Goal: Information Seeking & Learning: Learn about a topic

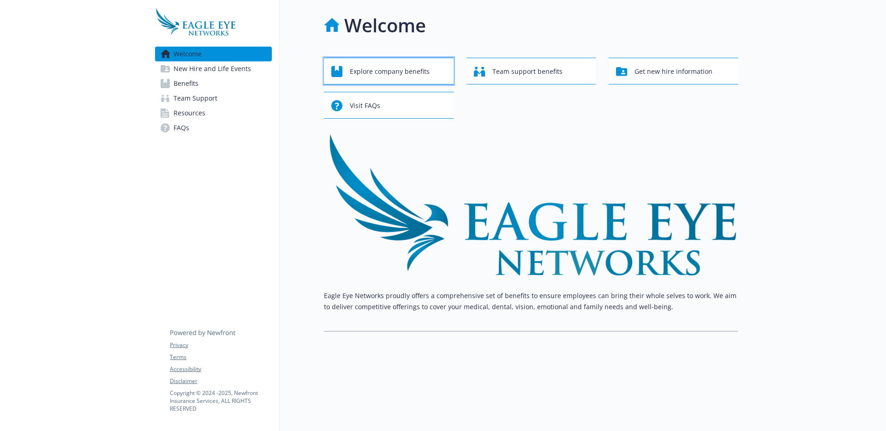
click at [410, 76] on span "Explore company benefits" at bounding box center [390, 72] width 80 height 18
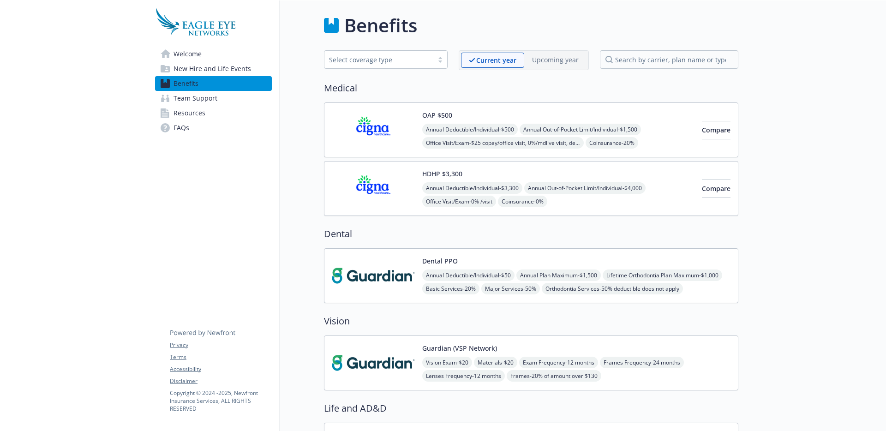
click at [221, 66] on span "New Hire and Life Events" at bounding box center [213, 68] width 78 height 15
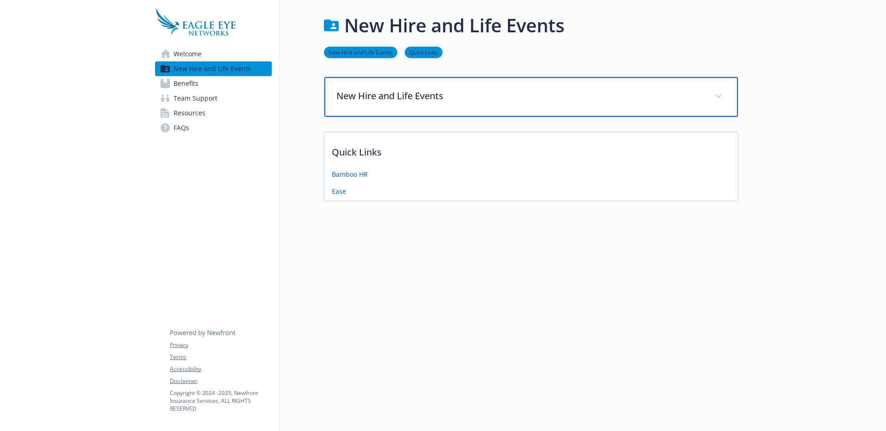
click at [405, 104] on div "New Hire and Life Events" at bounding box center [532, 97] width 414 height 40
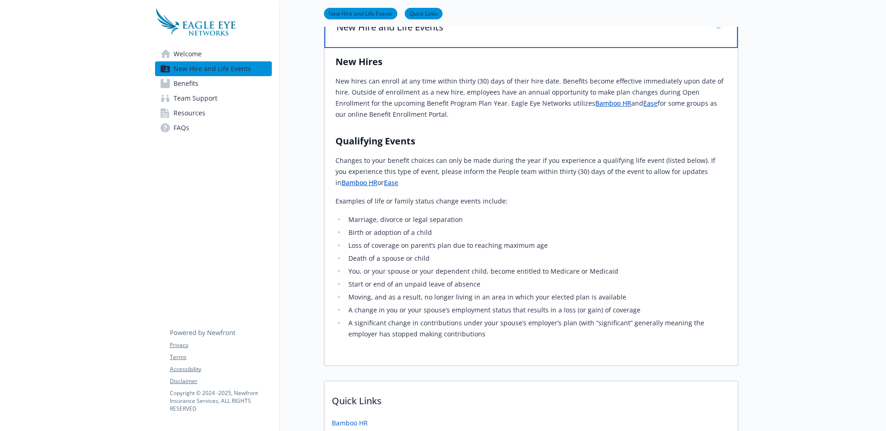
scroll to position [161, 0]
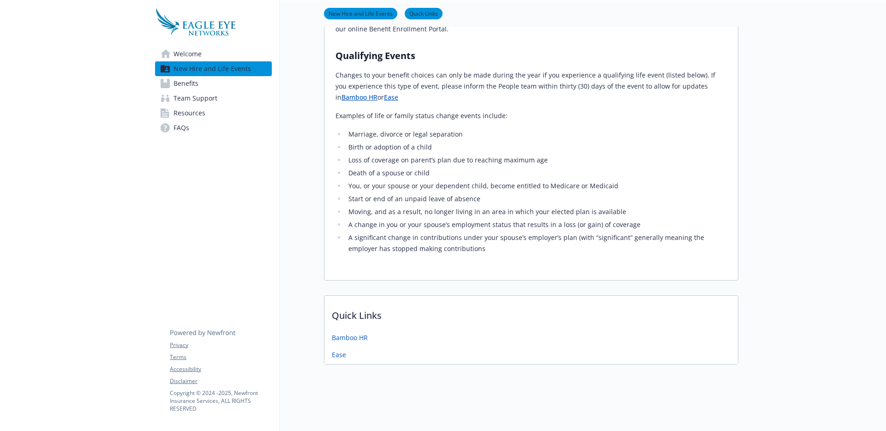
click at [209, 54] on link "Welcome" at bounding box center [213, 54] width 117 height 15
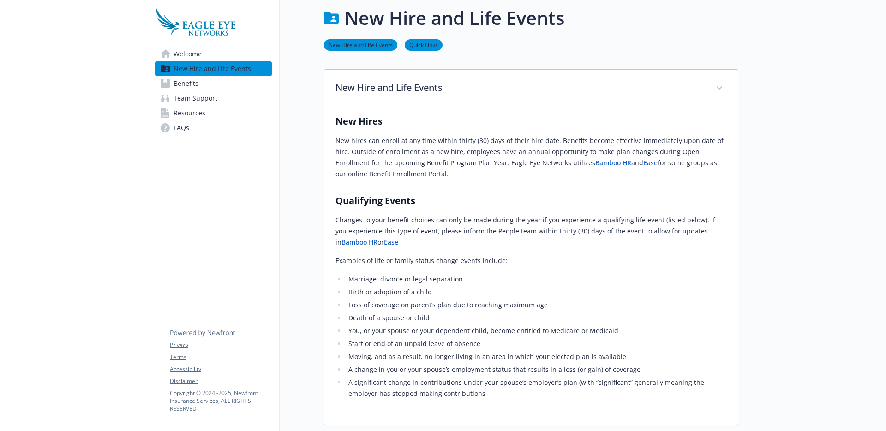
click at [209, 54] on link "Welcome" at bounding box center [213, 54] width 117 height 15
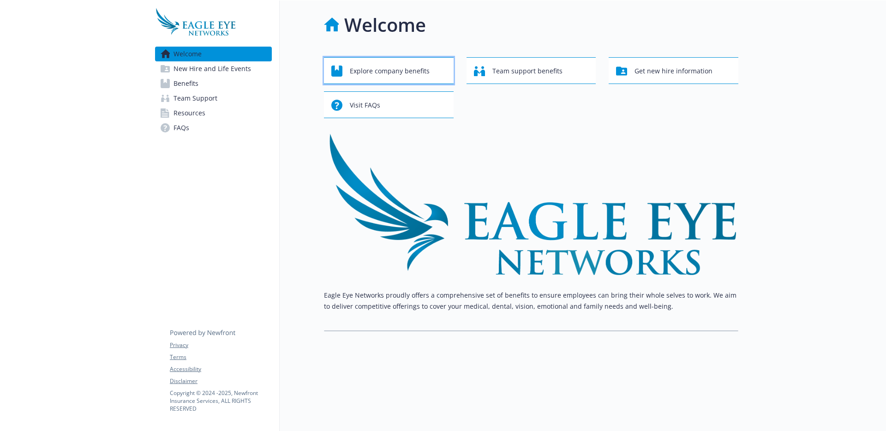
click at [411, 62] on span "Explore company benefits" at bounding box center [390, 71] width 80 height 18
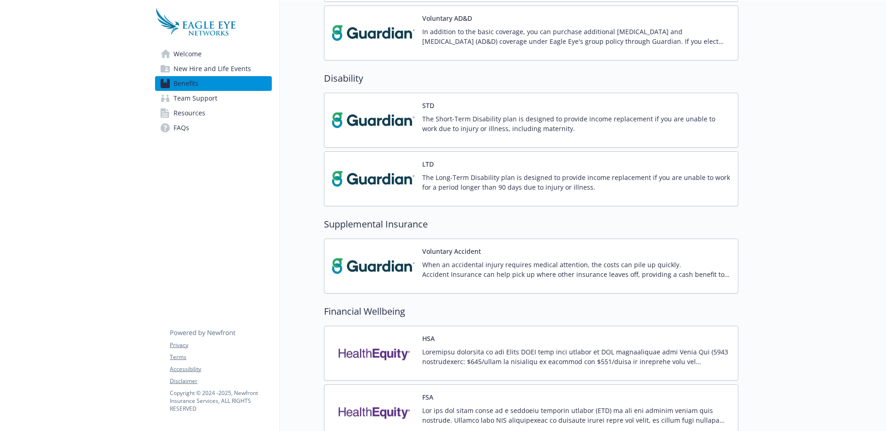
scroll to position [821, 0]
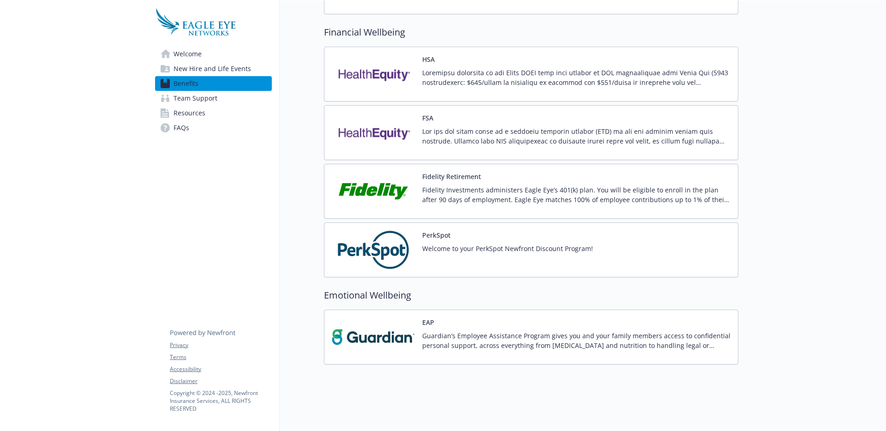
click at [193, 115] on span "Resources" at bounding box center [190, 113] width 32 height 15
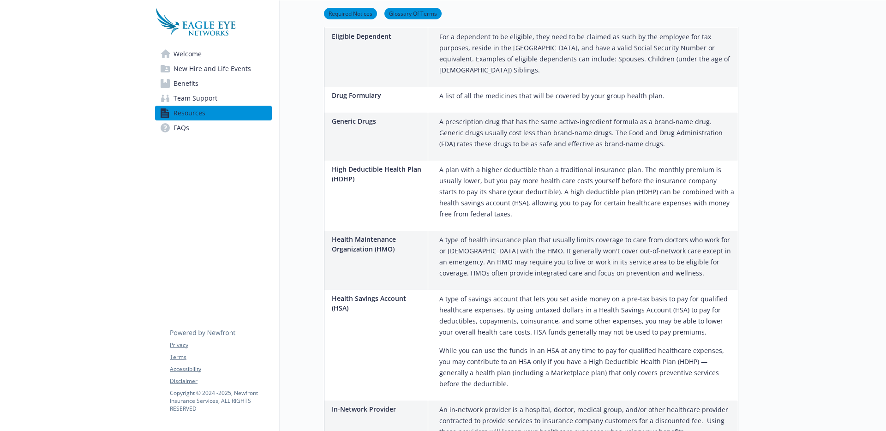
click at [199, 102] on span "Team Support" at bounding box center [196, 98] width 44 height 15
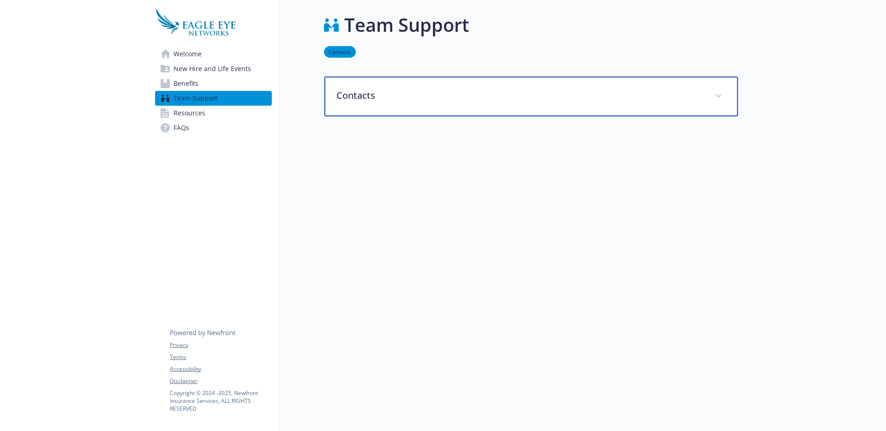
click at [349, 94] on p "Contacts" at bounding box center [520, 96] width 367 height 14
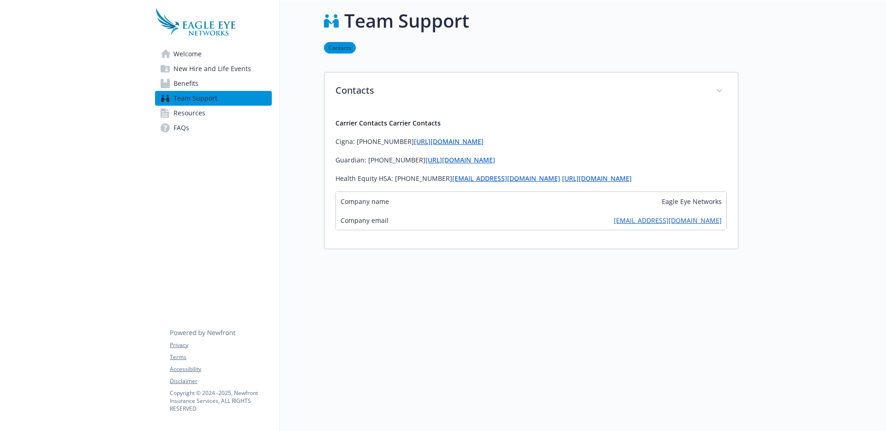
click at [219, 89] on link "Benefits" at bounding box center [213, 83] width 117 height 15
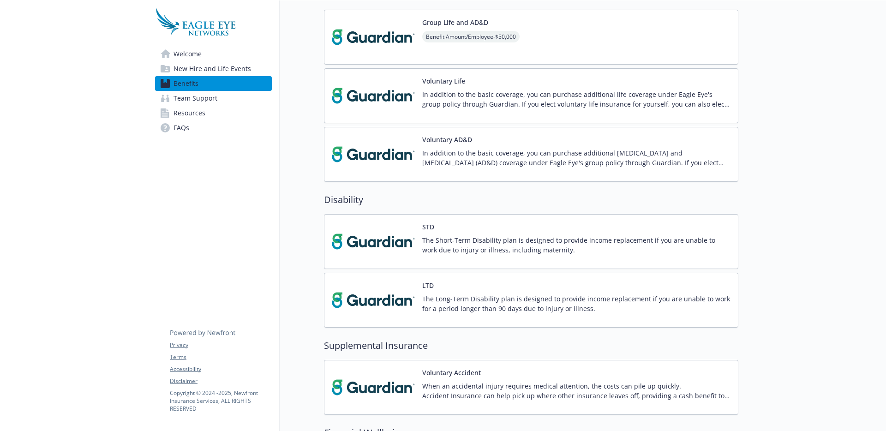
scroll to position [411, 0]
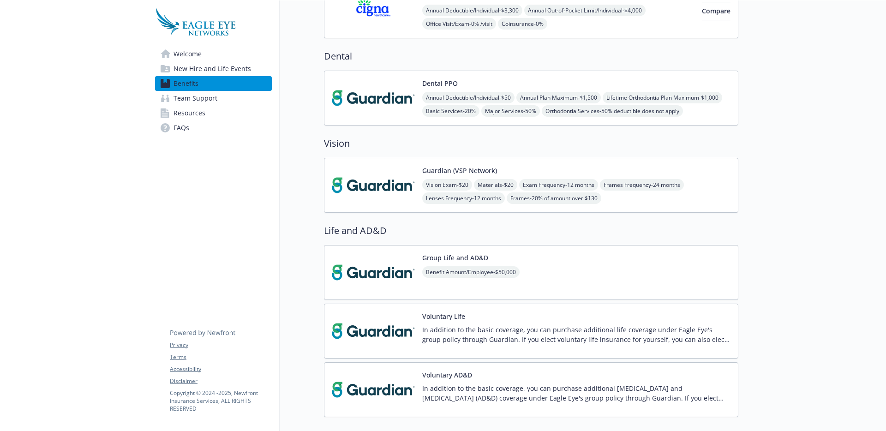
click at [383, 96] on img at bounding box center [373, 97] width 83 height 39
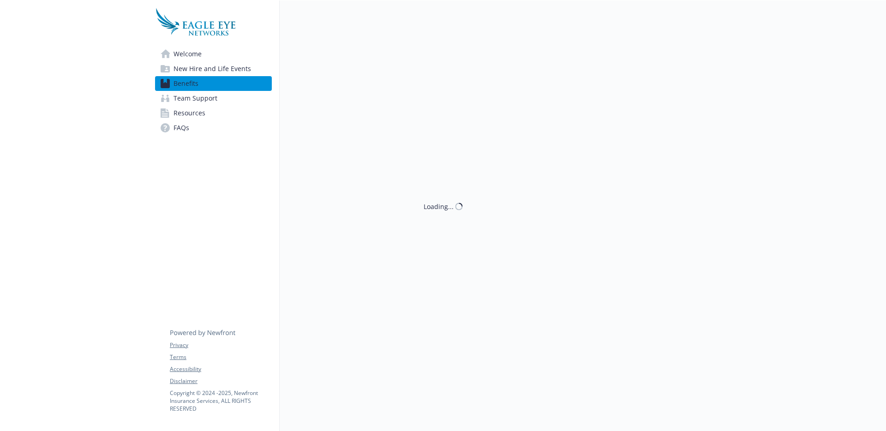
scroll to position [178, 0]
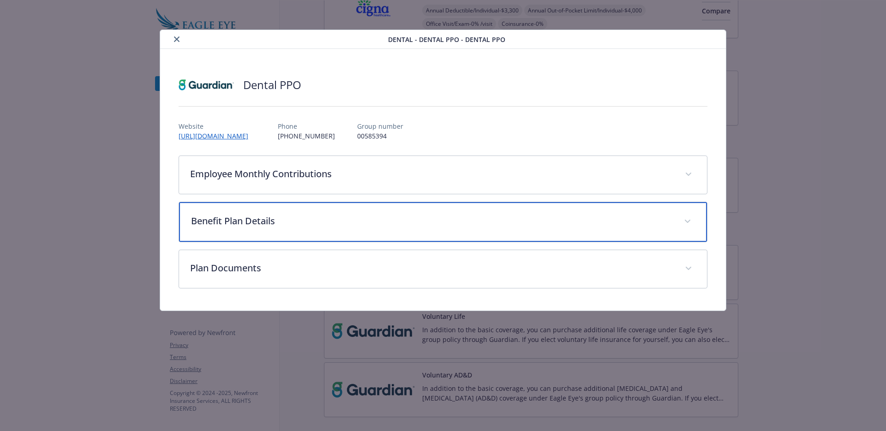
click at [277, 223] on p "Benefit Plan Details" at bounding box center [432, 221] width 482 height 14
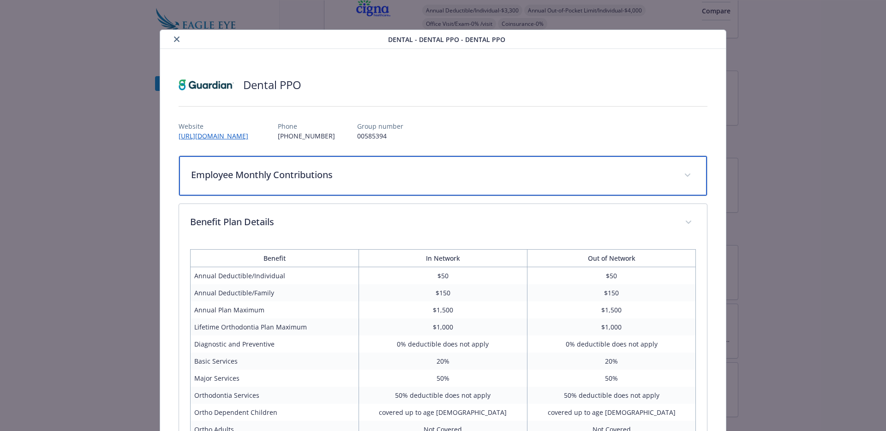
click at [352, 178] on p "Employee Monthly Contributions" at bounding box center [432, 175] width 482 height 14
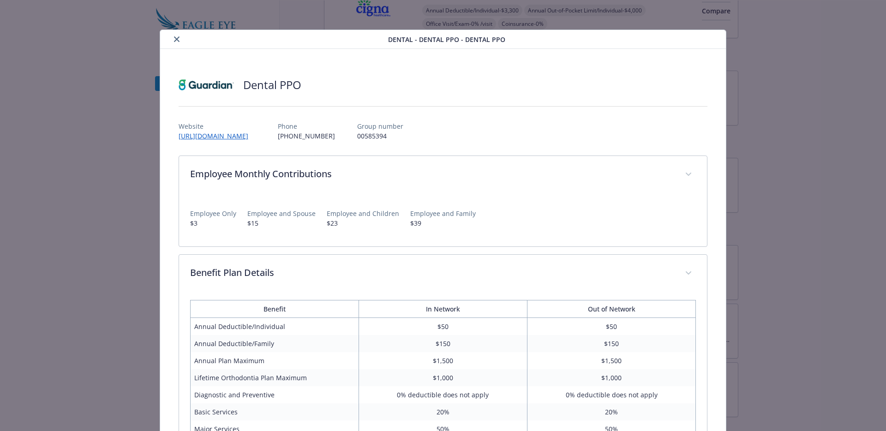
click at [707, 46] on div "Dental - Dental PPO - Dental PPO" at bounding box center [443, 39] width 566 height 19
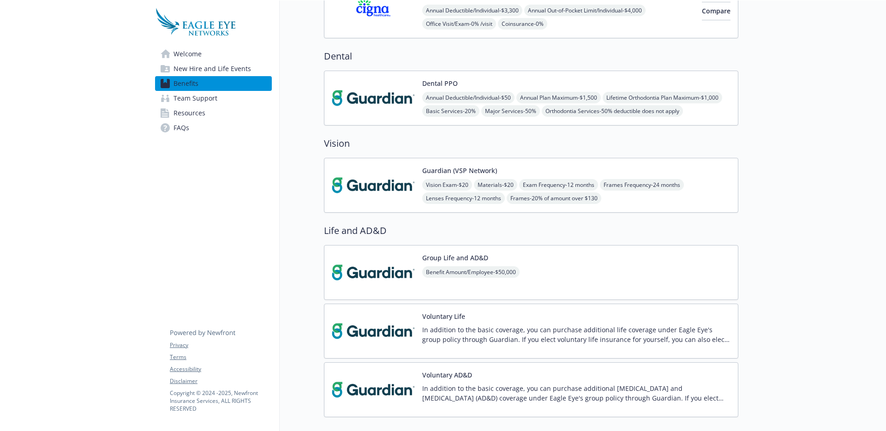
click at [397, 190] on img at bounding box center [373, 185] width 83 height 39
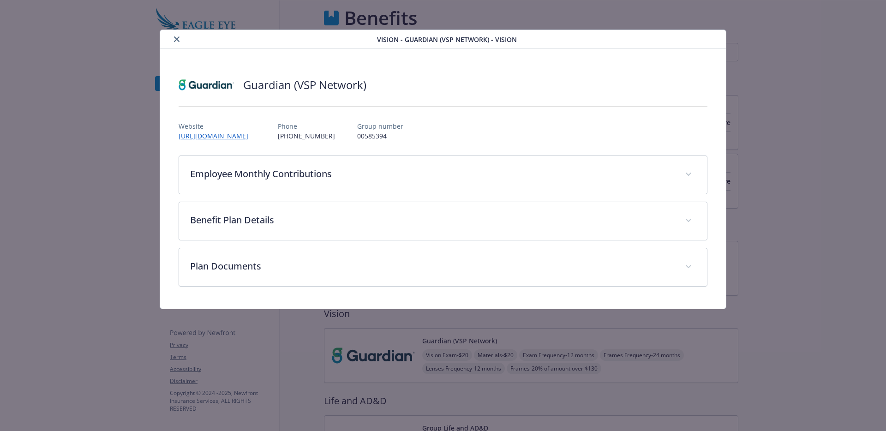
scroll to position [178, 0]
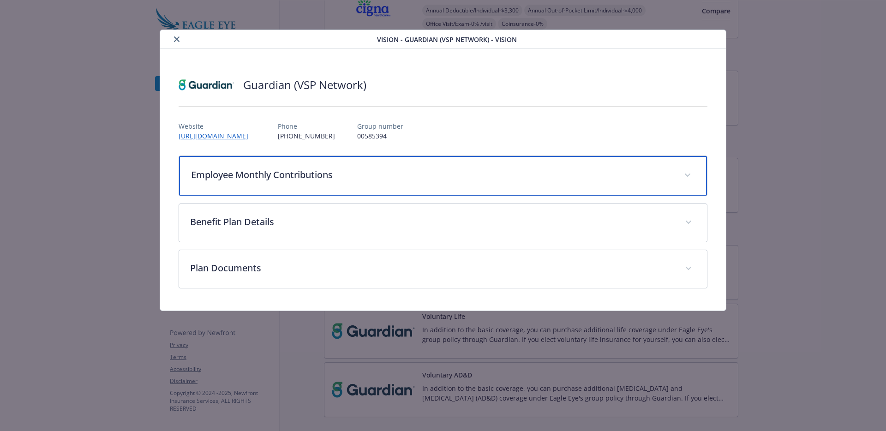
click at [308, 186] on div "Employee Monthly Contributions" at bounding box center [443, 176] width 529 height 40
